Goal: Task Accomplishment & Management: Manage account settings

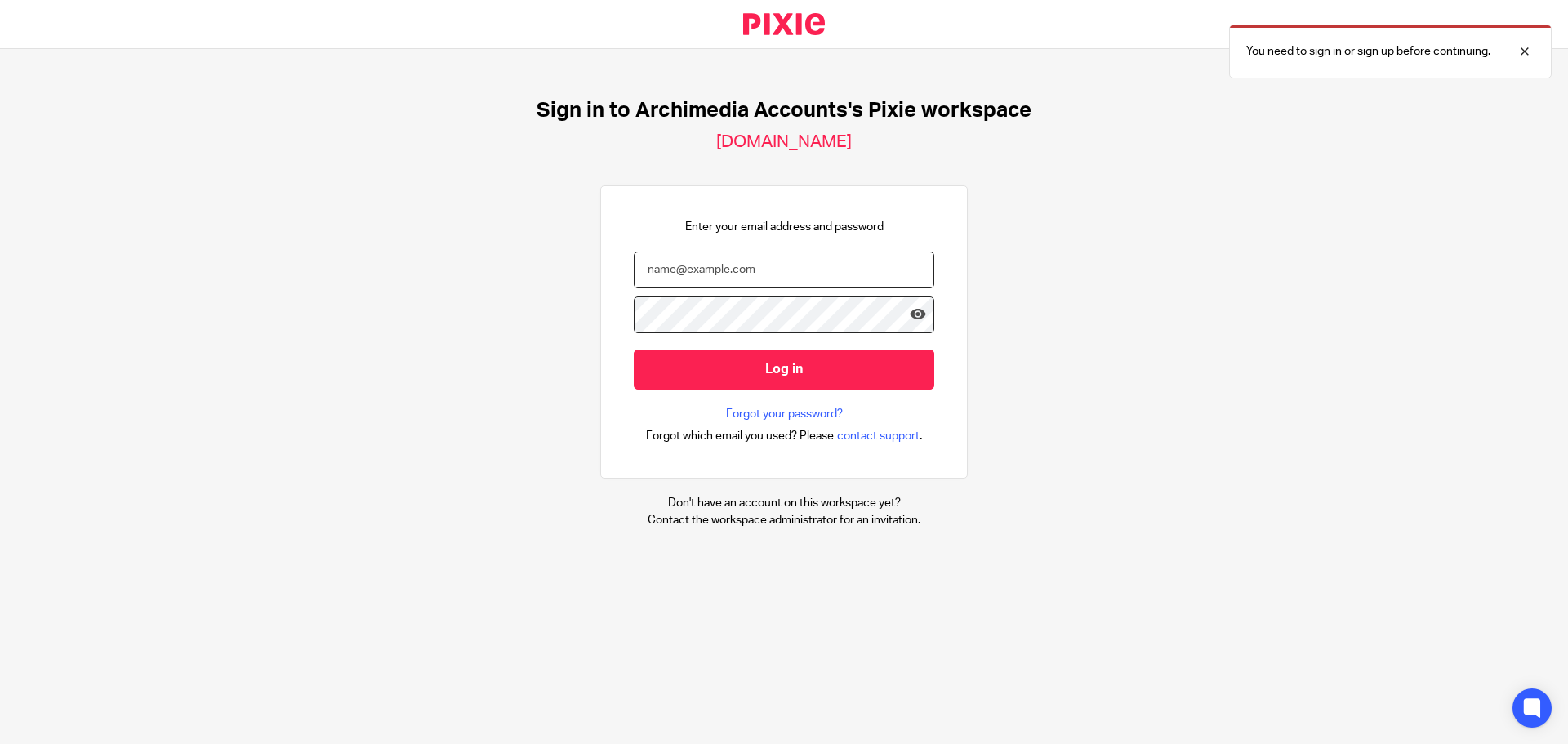
click at [783, 285] on input "email" at bounding box center [784, 270] width 301 height 36
type input "kir"
click at [735, 273] on input "email" at bounding box center [784, 270] width 301 height 36
type input "[EMAIL_ADDRESS][DOMAIN_NAME]"
click at [634, 350] on input "Log in" at bounding box center [784, 370] width 301 height 40
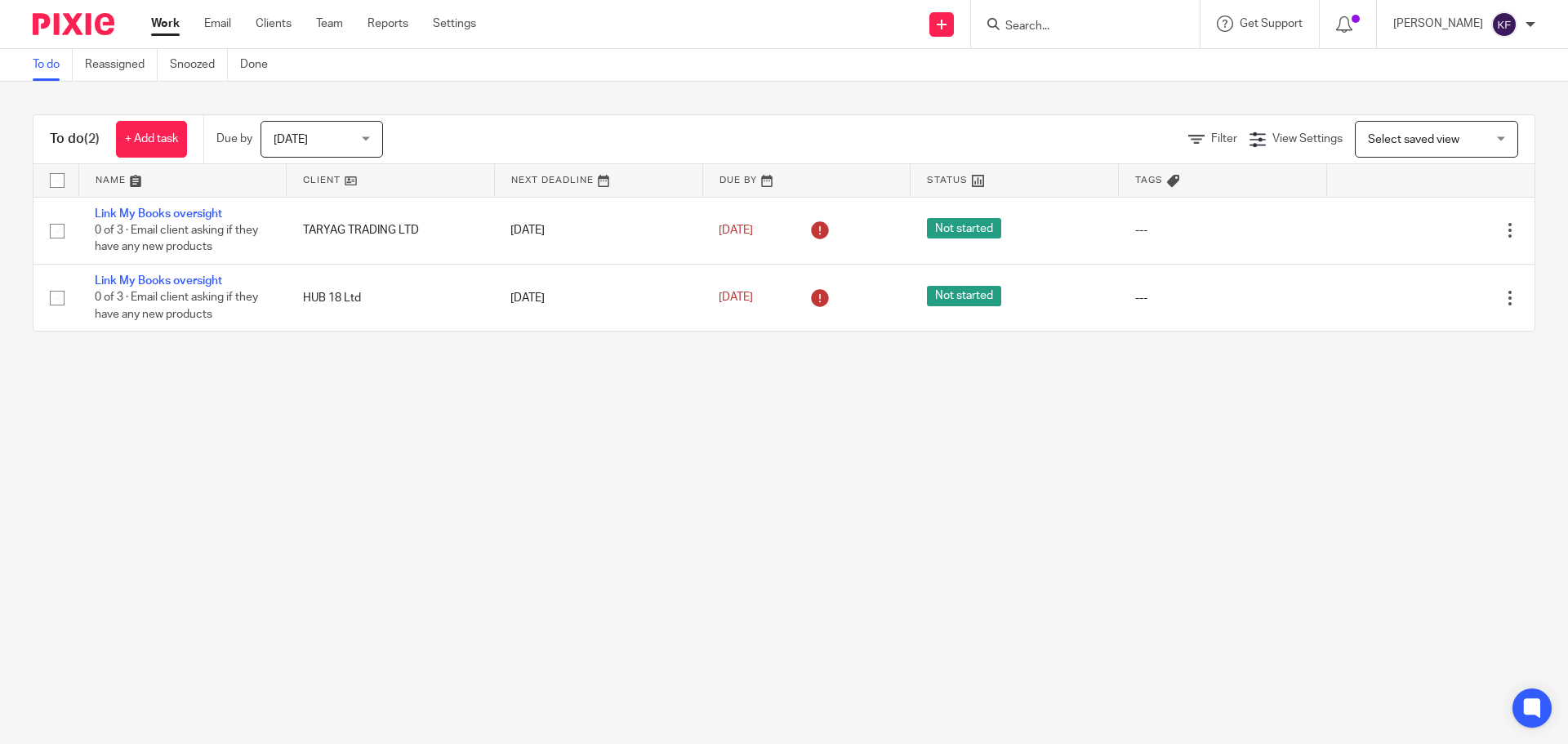
click at [315, 133] on span "Today" at bounding box center [316, 138] width 87 height 35
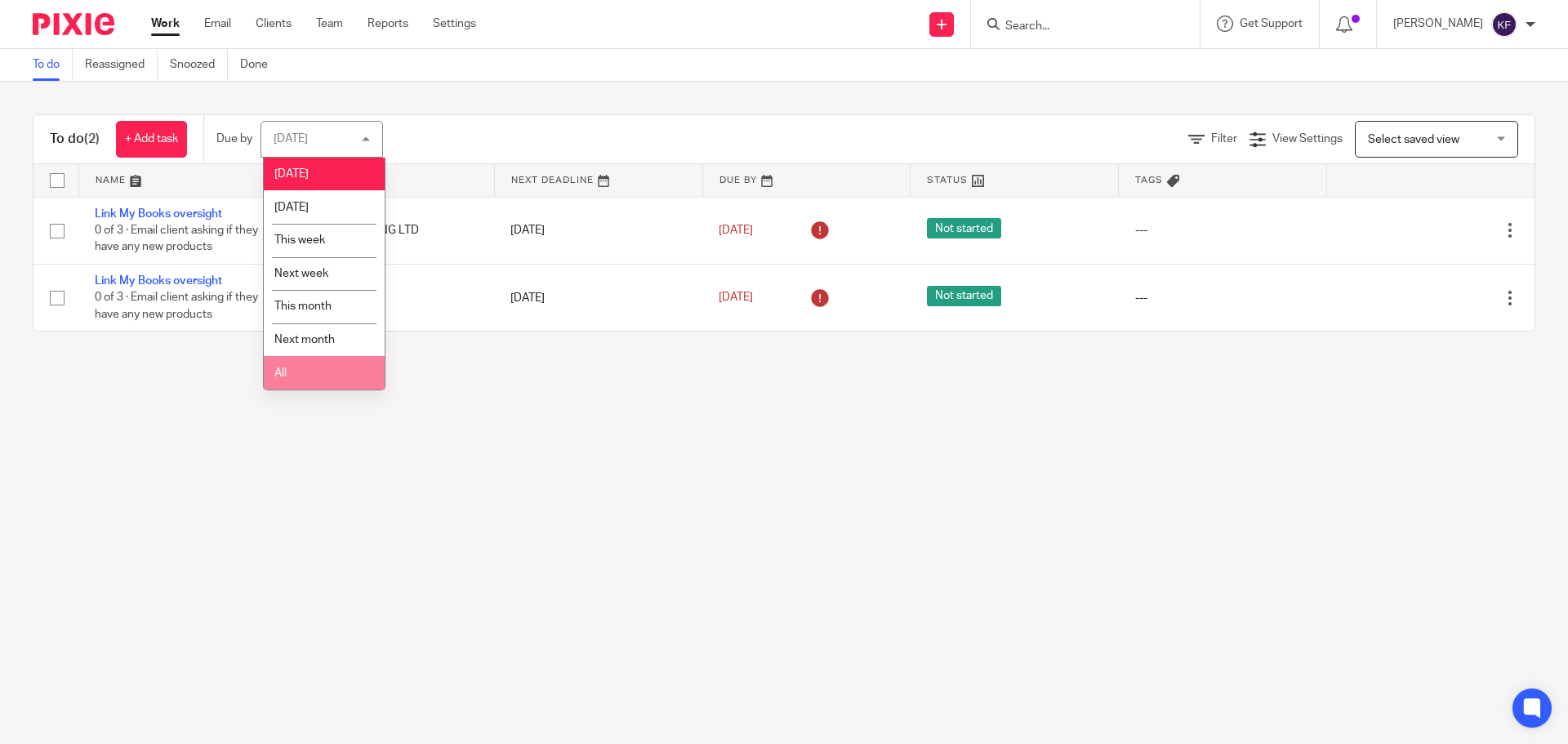
click at [301, 380] on li "All" at bounding box center [325, 373] width 121 height 34
